Goal: Check status: Check status

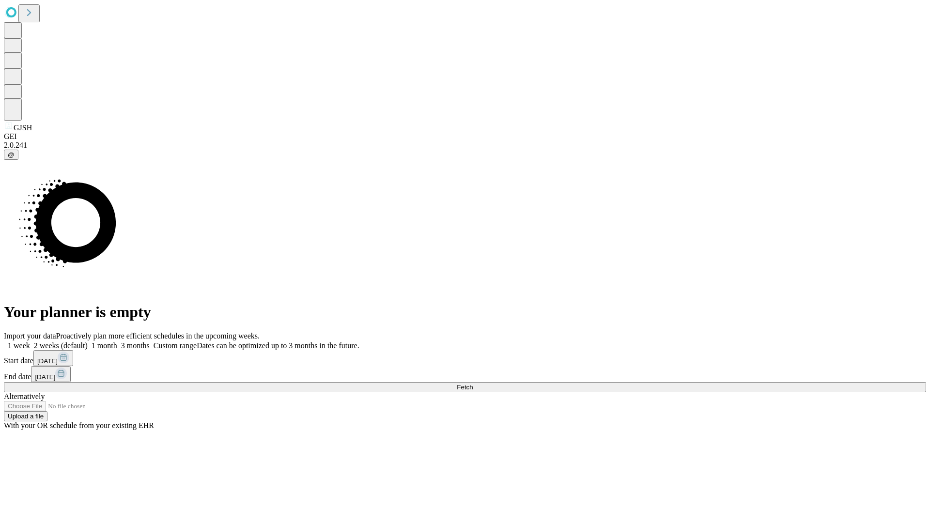
click at [473, 384] on span "Fetch" at bounding box center [465, 387] width 16 height 7
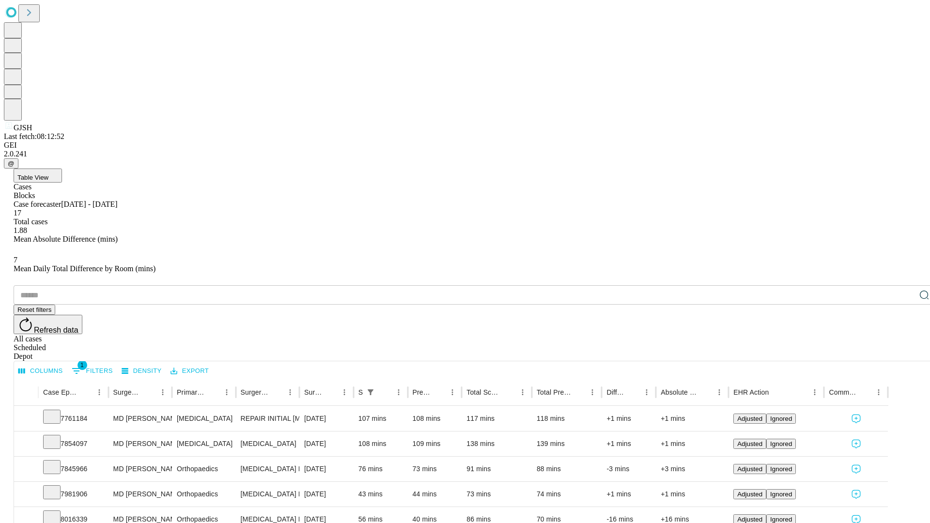
click at [905, 352] on div "Depot" at bounding box center [475, 356] width 922 height 9
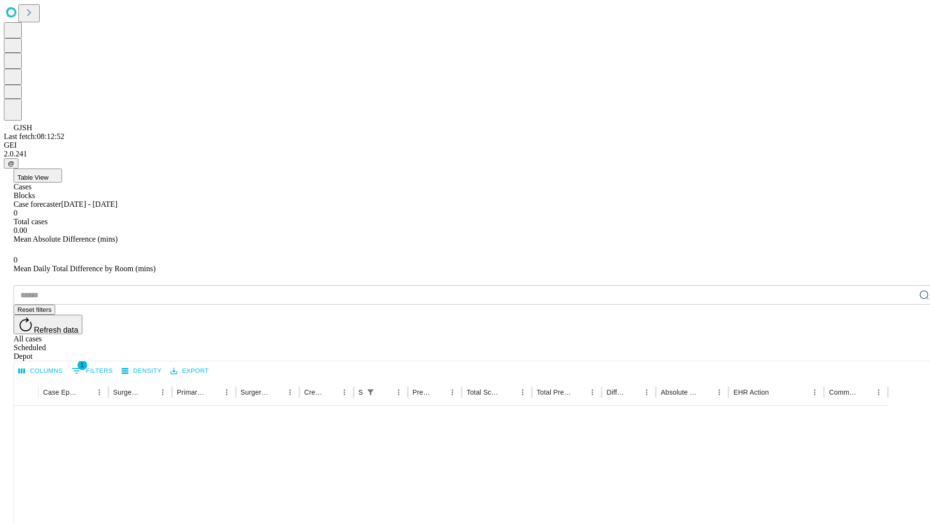
click at [826, 335] on div "All cases" at bounding box center [475, 339] width 922 height 9
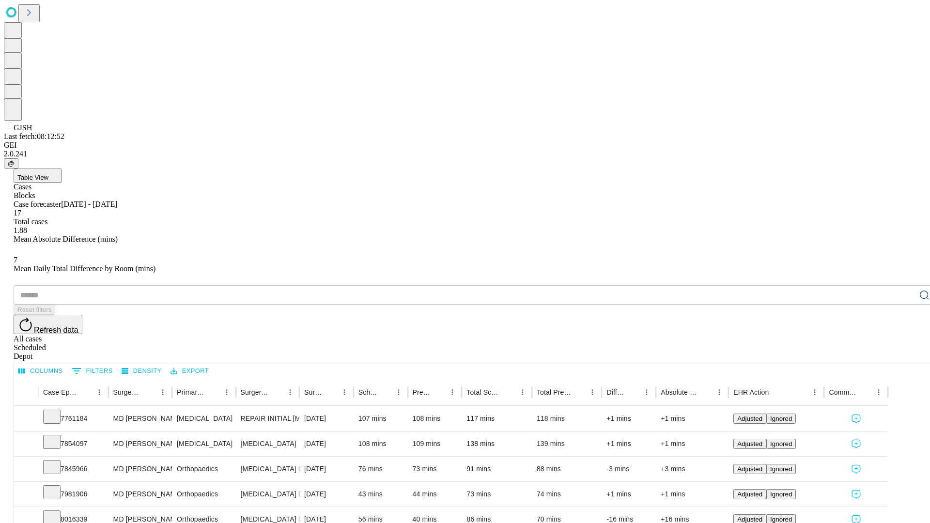
type input "*******"
